Goal: Information Seeking & Learning: Stay updated

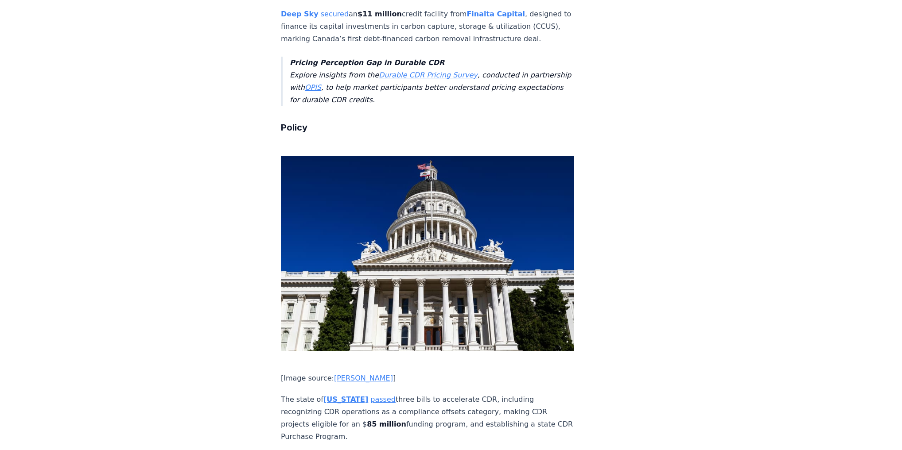
scroll to position [1984, 0]
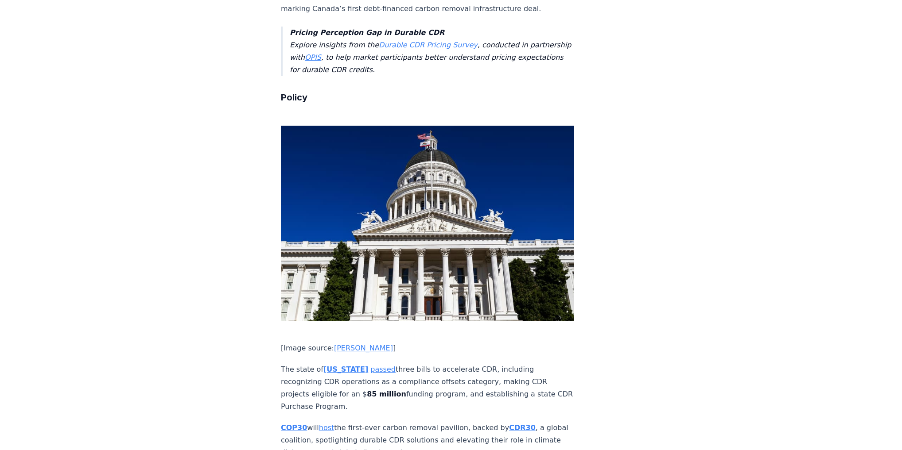
drag, startPoint x: 769, startPoint y: 284, endPoint x: 760, endPoint y: 285, distance: 9.4
drag, startPoint x: 358, startPoint y: 330, endPoint x: 277, endPoint y: 293, distance: 89.0
copy p "The state of California passed three bills to accelerate CDR, including recogni…"
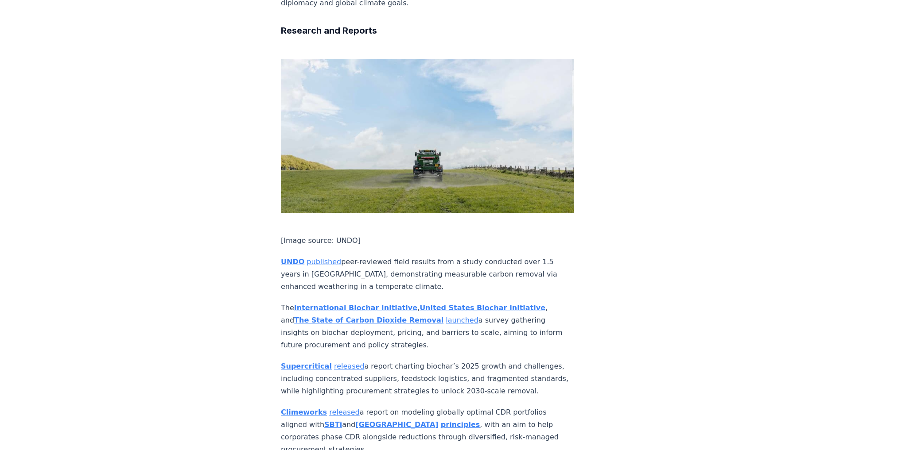
scroll to position [2445, 0]
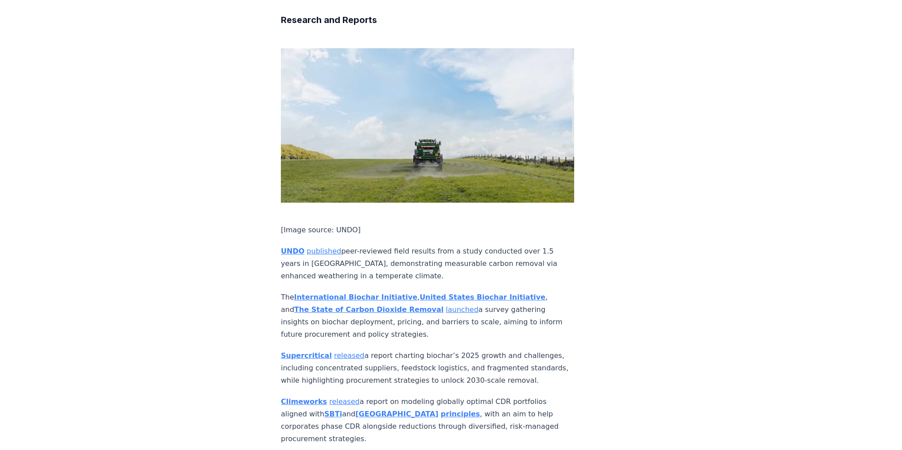
drag, startPoint x: 397, startPoint y: 235, endPoint x: 260, endPoint y: 197, distance: 141.8
copy p "The International Biochar Initiative , United States Biochar Initiative , and T…"
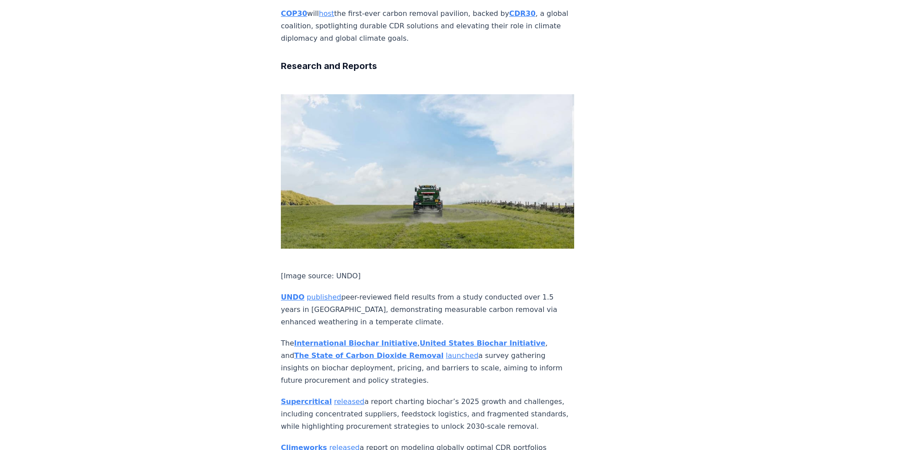
scroll to position [2339, 0]
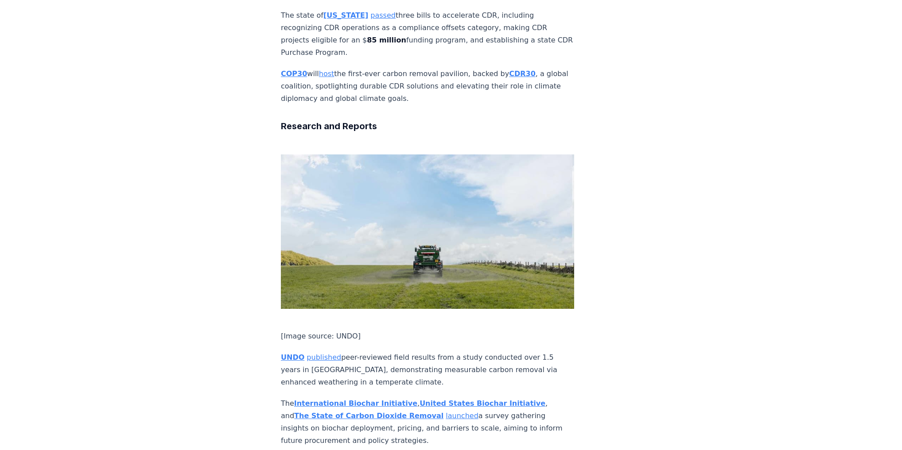
click at [446, 412] on link "launched" at bounding box center [462, 416] width 32 height 8
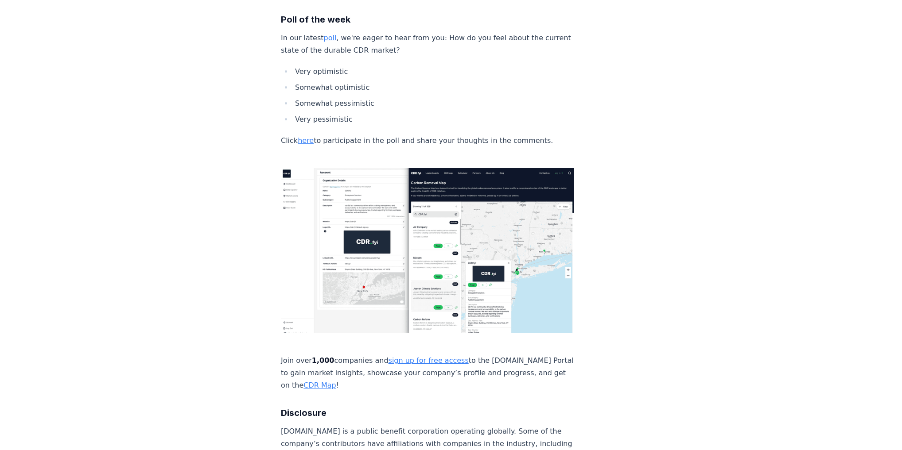
scroll to position [3012, 0]
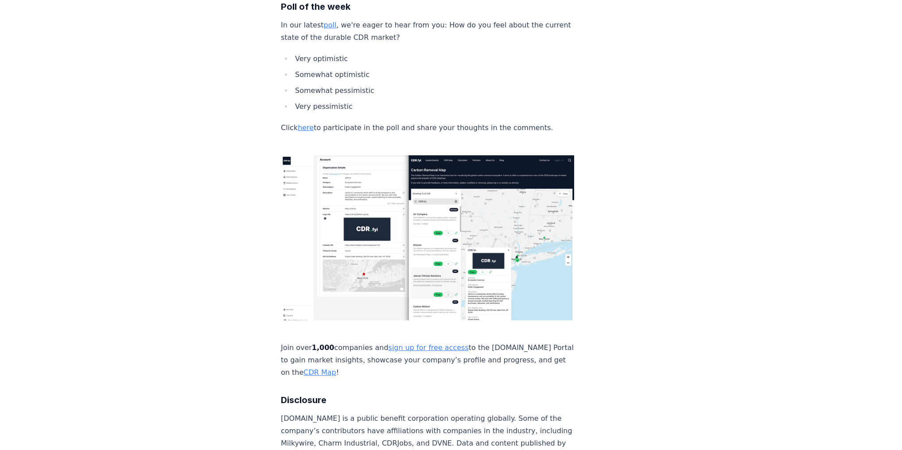
drag, startPoint x: 310, startPoint y: 113, endPoint x: 274, endPoint y: 79, distance: 50.1
copy p "Supercritical released a report charting biochar’s 2025 growth and challenges, …"
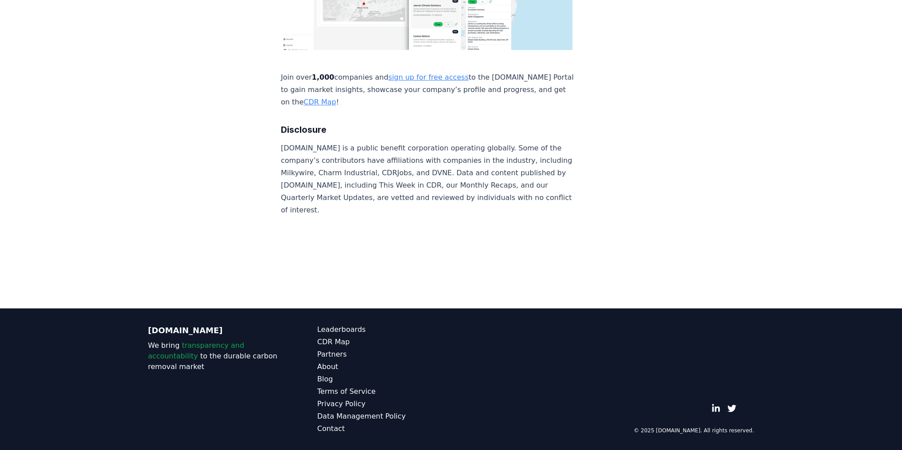
scroll to position [3563, 0]
